Goal: Find specific page/section: Find specific page/section

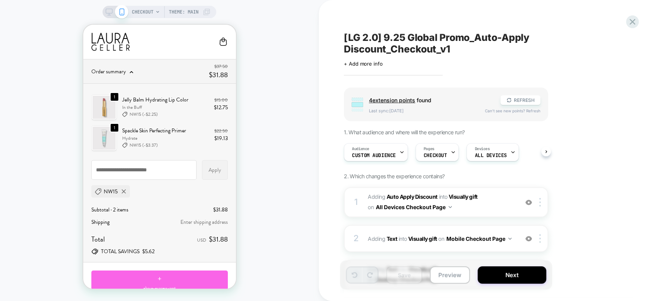
scroll to position [511, 0]
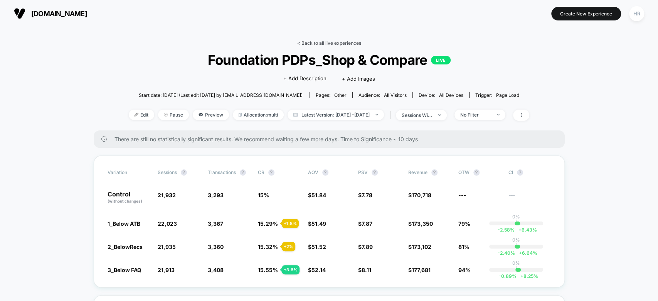
click at [315, 44] on link "< Back to all live experiences" at bounding box center [329, 43] width 64 height 6
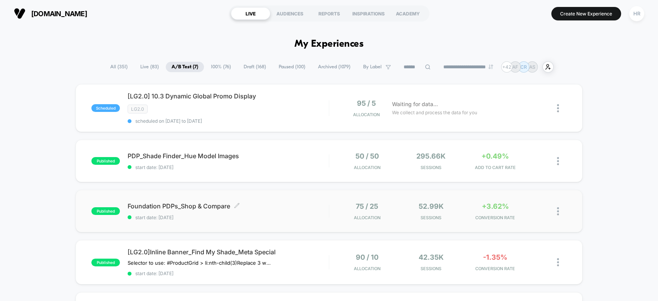
click at [297, 211] on div "Foundation PDPs_Shop & Compare Click to edit experience details Click to edit e…" at bounding box center [228, 211] width 201 height 18
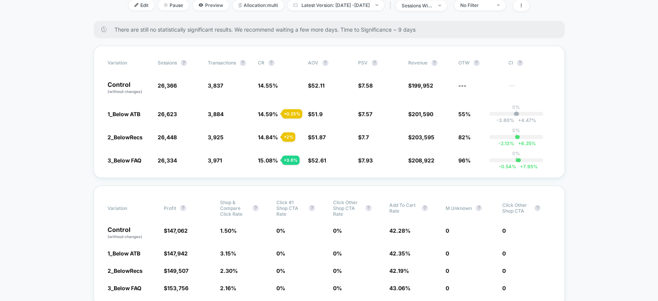
scroll to position [110, 0]
